Goal: Task Accomplishment & Management: Manage account settings

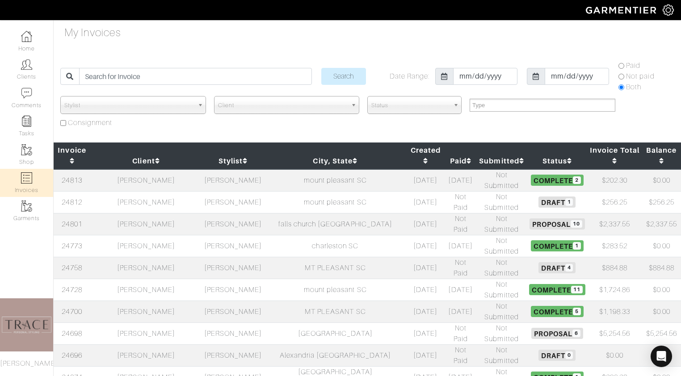
select select
click at [140, 323] on td "[PERSON_NAME]" at bounding box center [146, 334] width 112 height 22
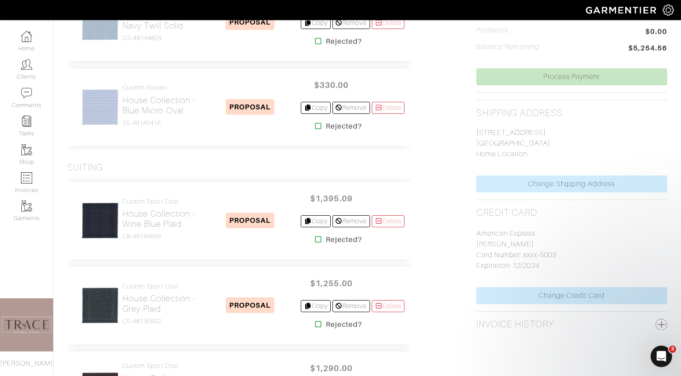
scroll to position [354, 0]
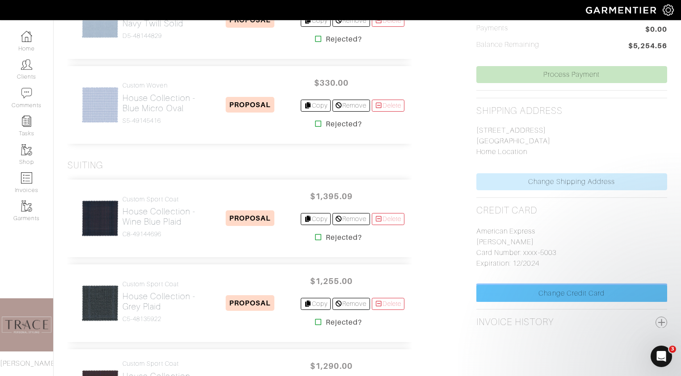
click at [554, 294] on link "Change Credit Card" at bounding box center [571, 293] width 191 height 17
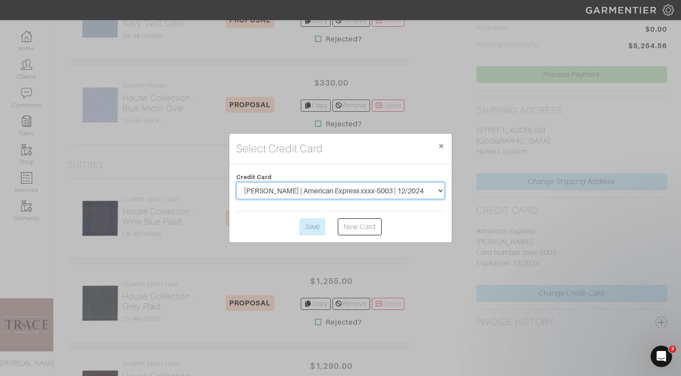
click at [428, 193] on select "Neal Wheeler | American Express xxxx-5003 | 12/2024" at bounding box center [340, 190] width 208 height 17
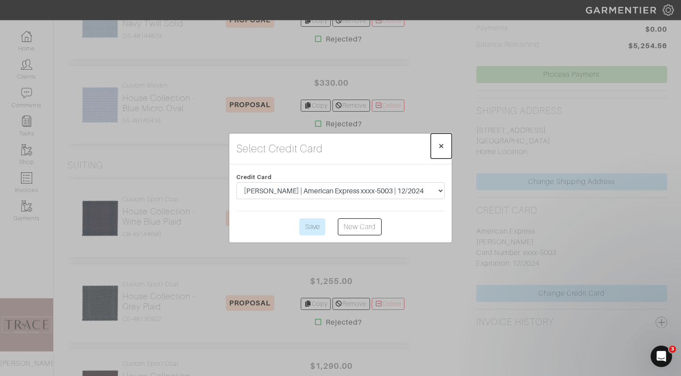
click at [442, 144] on span "×" at bounding box center [441, 146] width 7 height 12
